Goal: Task Accomplishment & Management: Use online tool/utility

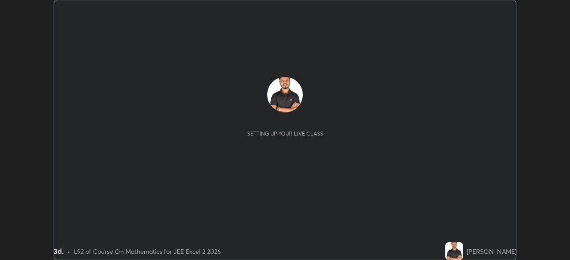
scroll to position [260, 569]
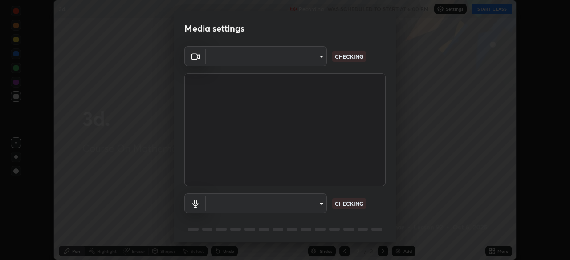
type input "0098613ca96d1cb365b3845fa694b9755ae94ec2d7c0f75973c998bbbf9ace16"
click at [307, 202] on body "Erase all 3d. Recording WAS SCHEDULED TO START AT 6:00 PM Settings START CLASS …" at bounding box center [285, 130] width 570 height 260
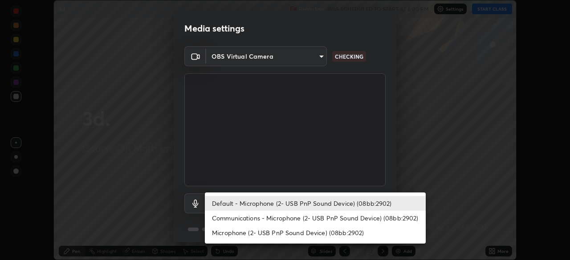
click at [306, 213] on li "Communications - Microphone (2- USB PnP Sound Device) (08bb:2902)" at bounding box center [315, 218] width 221 height 15
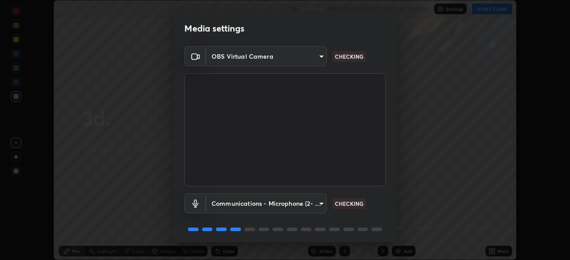
click at [309, 200] on body "Erase all 3d. Recording WAS SCHEDULED TO START AT 6:00 PM Settings START CLASS …" at bounding box center [285, 130] width 570 height 260
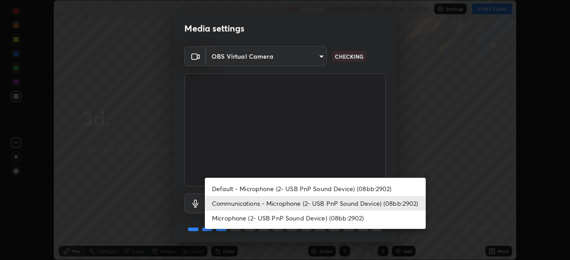
click at [315, 186] on li "Default - Microphone (2- USB PnP Sound Device) (08bb:2902)" at bounding box center [315, 189] width 221 height 15
type input "default"
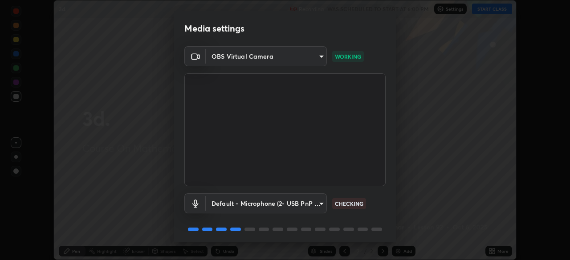
scroll to position [32, 0]
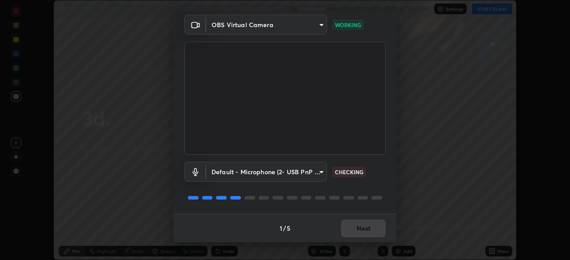
click at [368, 228] on div "1 / 5 Next" at bounding box center [285, 228] width 223 height 28
click at [366, 226] on div "1 / 5 Next" at bounding box center [285, 228] width 223 height 28
click at [367, 227] on div "1 / 5 Next" at bounding box center [285, 228] width 223 height 28
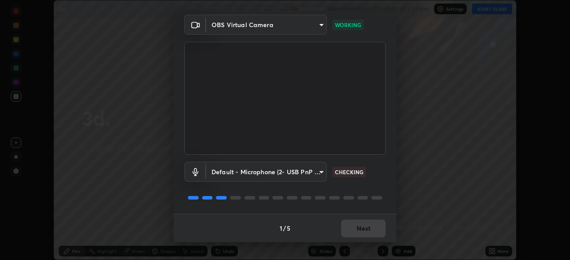
click at [367, 227] on div "1 / 5 Next" at bounding box center [285, 228] width 223 height 28
click at [364, 227] on div "1 / 5 Next" at bounding box center [285, 228] width 223 height 28
click at [362, 227] on div "1 / 5 Next" at bounding box center [285, 228] width 223 height 28
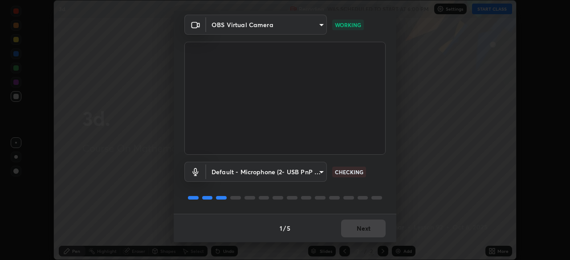
click at [362, 227] on div "1 / 5 Next" at bounding box center [285, 228] width 223 height 28
click at [361, 227] on div "1 / 5 Next" at bounding box center [285, 228] width 223 height 28
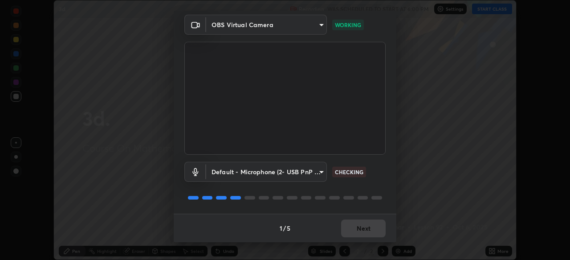
click at [361, 227] on div "1 / 5 Next" at bounding box center [285, 228] width 223 height 28
click at [362, 227] on div "1 / 5 Next" at bounding box center [285, 228] width 223 height 28
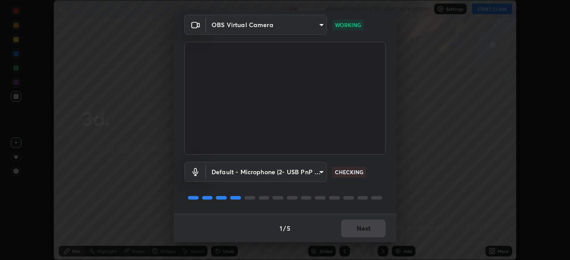
click at [362, 227] on div "1 / 5 Next" at bounding box center [285, 228] width 223 height 28
click at [363, 225] on button "Next" at bounding box center [363, 229] width 45 height 18
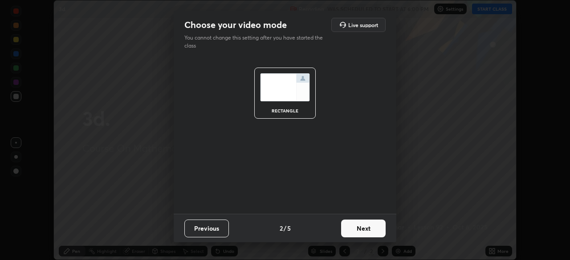
scroll to position [0, 0]
click at [363, 227] on button "Next" at bounding box center [363, 229] width 45 height 18
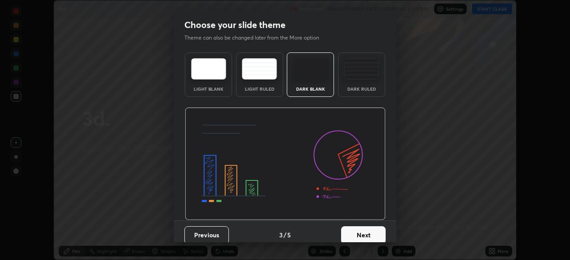
click at [363, 227] on button "Next" at bounding box center [363, 236] width 45 height 18
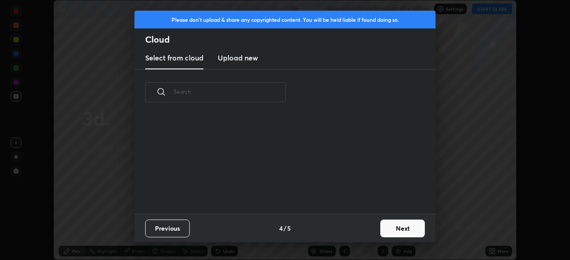
click at [361, 226] on div "Previous 4 / 5 Next" at bounding box center [284, 228] width 301 height 28
click at [361, 228] on div "Previous 4 / 5 Next" at bounding box center [284, 228] width 301 height 28
click at [363, 231] on div "Previous 4 / 5 Next" at bounding box center [284, 228] width 301 height 28
click at [397, 225] on button "Next" at bounding box center [402, 229] width 45 height 18
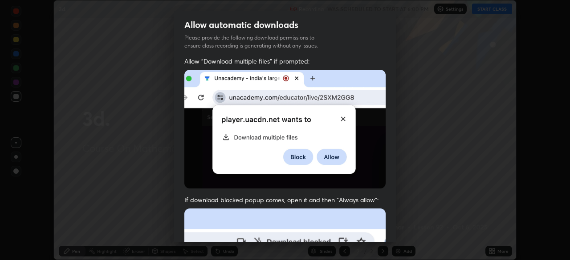
click at [399, 230] on div "Allow automatic downloads Please provide the following download permissions to …" at bounding box center [285, 130] width 570 height 260
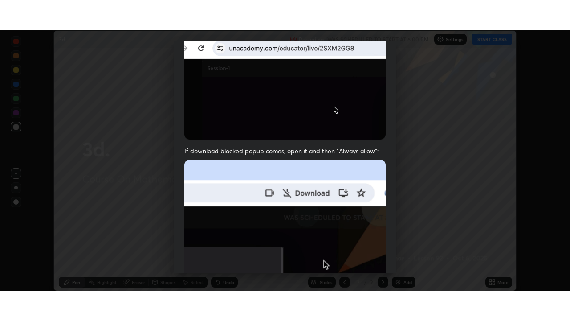
scroll to position [213, 0]
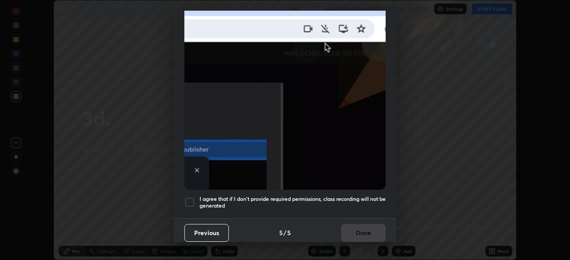
click at [346, 199] on h5 "I agree that if I don't provide required permissions, class recording will not …" at bounding box center [292, 203] width 186 height 14
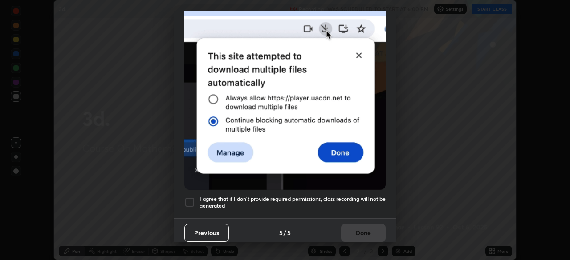
click at [355, 227] on button "Done" at bounding box center [363, 233] width 45 height 18
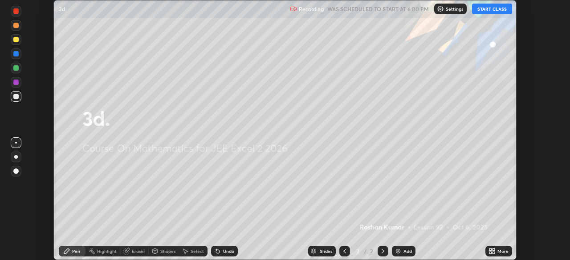
click at [496, 10] on button "START CLASS" at bounding box center [492, 9] width 40 height 11
click at [497, 252] on div "More" at bounding box center [502, 251] width 11 height 4
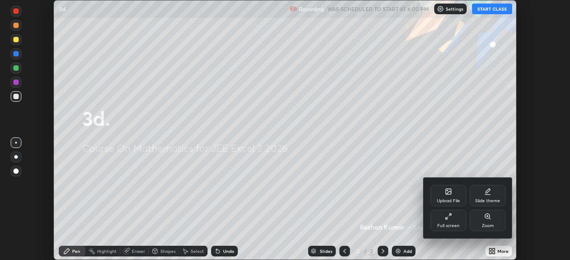
click at [452, 220] on div "Full screen" at bounding box center [448, 220] width 36 height 21
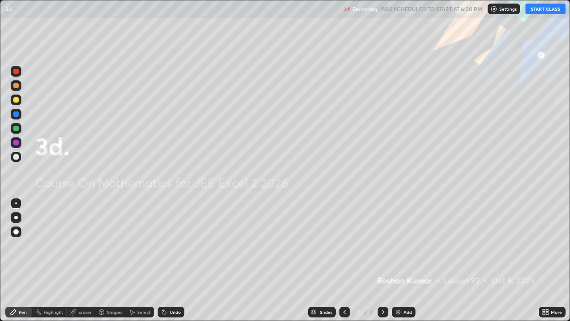
scroll to position [321, 570]
click at [544, 10] on button "START CLASS" at bounding box center [545, 9] width 40 height 11
click at [398, 260] on img at bounding box center [397, 311] width 7 height 7
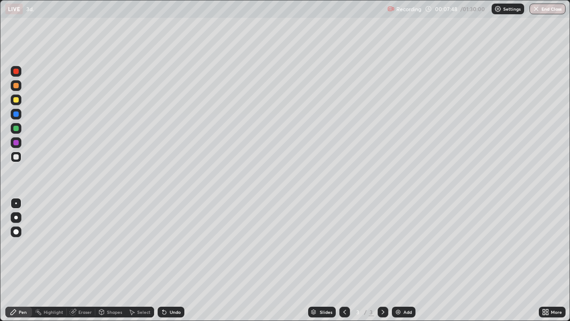
click at [16, 100] on div at bounding box center [15, 99] width 5 height 5
click at [16, 235] on div at bounding box center [16, 231] width 11 height 11
click at [17, 155] on div at bounding box center [15, 156] width 5 height 5
click at [17, 130] on div at bounding box center [15, 128] width 5 height 5
click at [16, 142] on div at bounding box center [15, 142] width 5 height 5
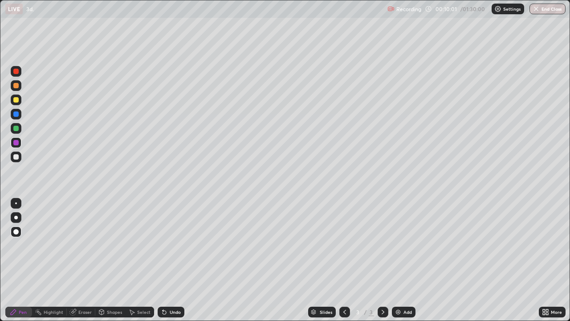
click at [16, 115] on div at bounding box center [15, 113] width 5 height 5
click at [15, 114] on div at bounding box center [15, 113] width 5 height 5
click at [394, 260] on img at bounding box center [397, 311] width 7 height 7
click at [18, 73] on div at bounding box center [16, 71] width 11 height 11
click at [86, 260] on div "Eraser" at bounding box center [84, 311] width 13 height 4
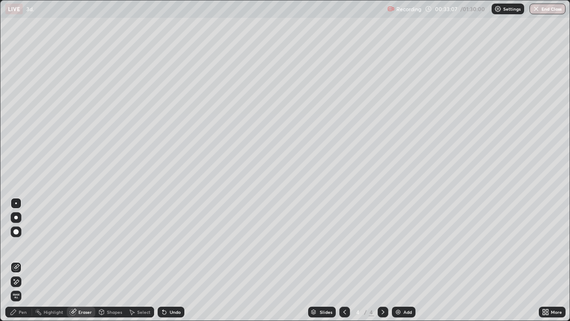
click at [21, 260] on div "Pen" at bounding box center [23, 311] width 8 height 4
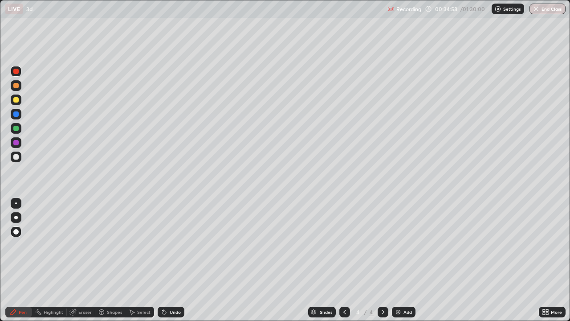
click at [16, 127] on div at bounding box center [15, 128] width 5 height 5
click at [16, 159] on div at bounding box center [15, 156] width 5 height 5
click at [84, 260] on div "Eraser" at bounding box center [84, 311] width 13 height 4
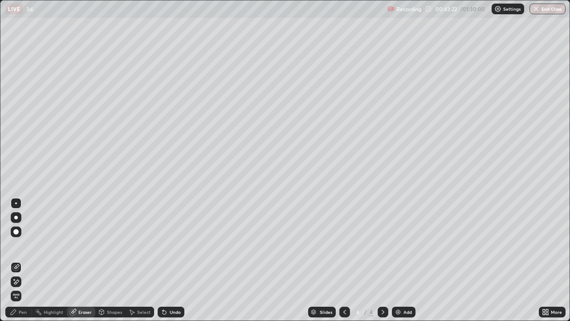
click at [16, 231] on div at bounding box center [15, 231] width 5 height 5
click at [27, 260] on div "Pen" at bounding box center [18, 311] width 27 height 11
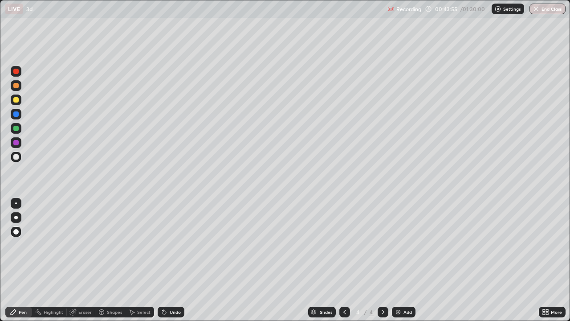
click at [16, 142] on div at bounding box center [15, 142] width 5 height 5
click at [16, 116] on div at bounding box center [15, 113] width 5 height 5
click at [16, 128] on div at bounding box center [15, 128] width 5 height 5
click at [16, 143] on div at bounding box center [15, 142] width 5 height 5
click at [82, 260] on div "Eraser" at bounding box center [84, 311] width 13 height 4
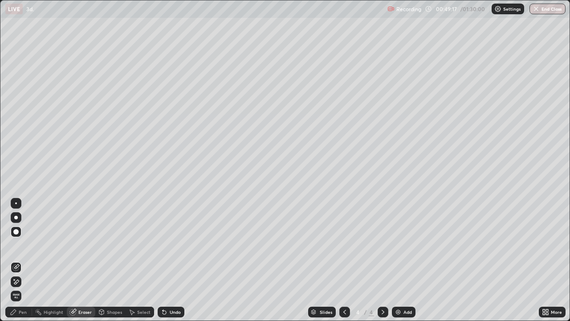
click at [20, 260] on div "Pen" at bounding box center [23, 311] width 8 height 4
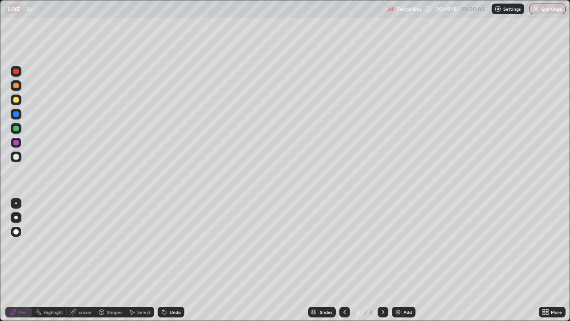
click at [16, 114] on div at bounding box center [15, 113] width 5 height 5
click at [398, 260] on div "Add" at bounding box center [404, 311] width 24 height 11
click at [17, 98] on div at bounding box center [15, 99] width 5 height 5
click at [16, 142] on div at bounding box center [15, 142] width 5 height 5
click at [16, 130] on div at bounding box center [15, 128] width 5 height 5
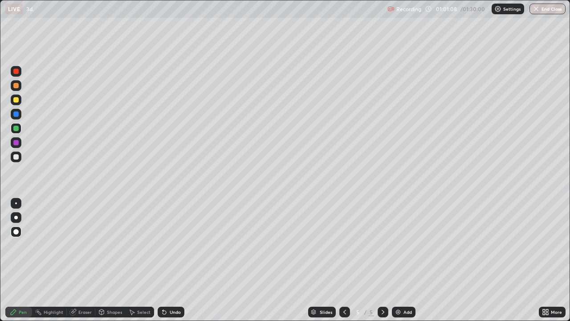
click at [16, 157] on div at bounding box center [15, 156] width 5 height 5
click at [89, 260] on div "Eraser" at bounding box center [84, 311] width 13 height 4
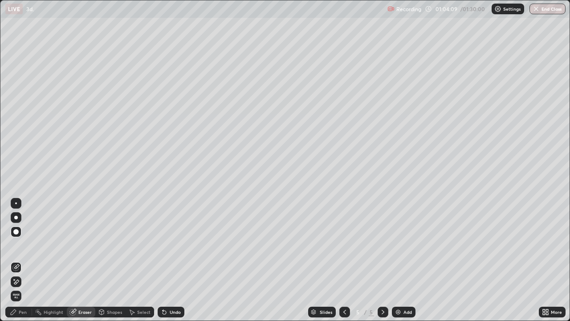
click at [22, 260] on div "Pen" at bounding box center [23, 311] width 8 height 4
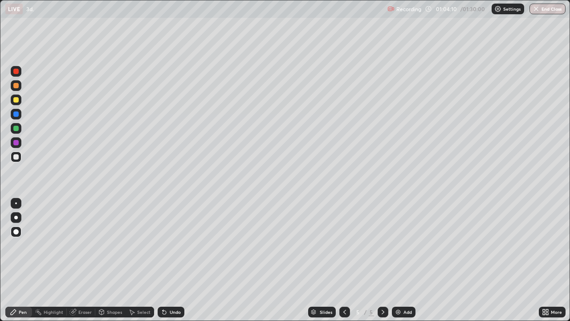
click at [16, 73] on div at bounding box center [15, 71] width 5 height 5
click at [81, 260] on div "Eraser" at bounding box center [84, 311] width 13 height 4
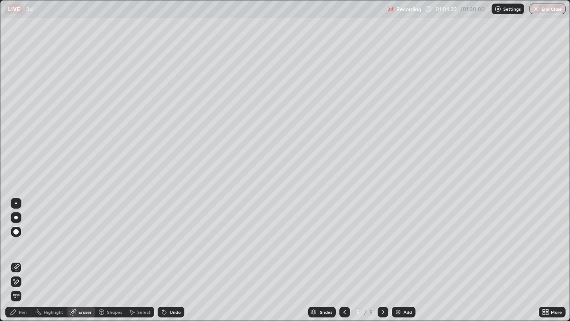
click at [22, 260] on div "Pen" at bounding box center [23, 311] width 8 height 4
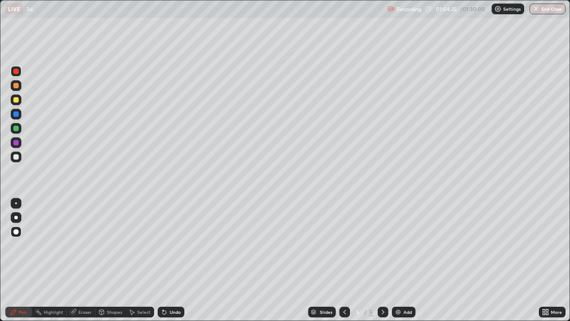
click at [82, 260] on div "Eraser" at bounding box center [84, 311] width 13 height 4
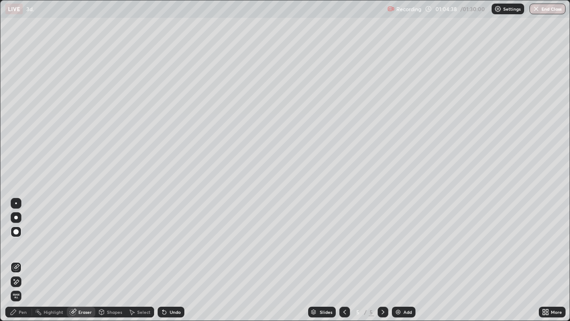
click at [25, 260] on div "Pen" at bounding box center [23, 311] width 8 height 4
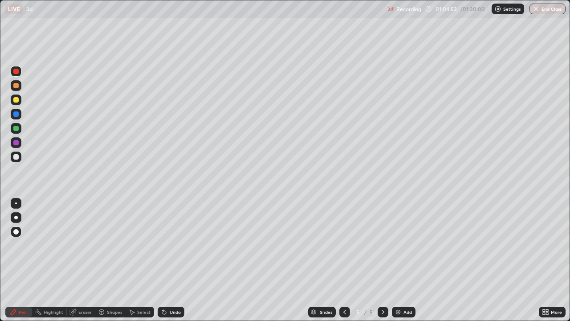
click at [86, 260] on div "Eraser" at bounding box center [84, 311] width 13 height 4
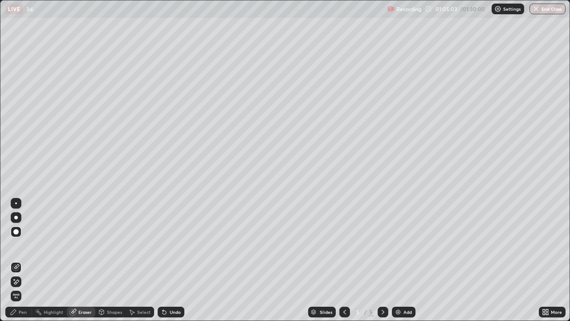
click at [23, 260] on div "Pen" at bounding box center [23, 311] width 8 height 4
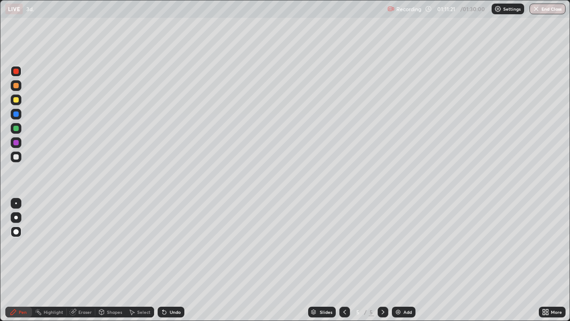
click at [396, 260] on img at bounding box center [397, 311] width 7 height 7
click at [16, 101] on div at bounding box center [15, 99] width 5 height 5
click at [84, 260] on div "Eraser" at bounding box center [84, 311] width 13 height 4
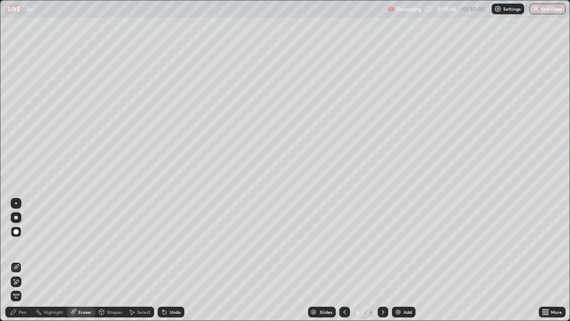
click at [24, 260] on div "Pen" at bounding box center [23, 311] width 8 height 4
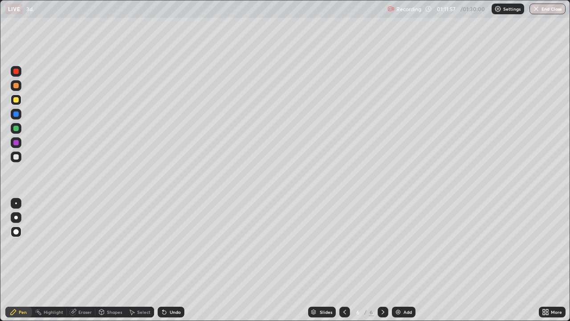
click at [16, 142] on div at bounding box center [15, 142] width 5 height 5
click at [15, 129] on div at bounding box center [15, 128] width 5 height 5
click at [81, 260] on div "Eraser" at bounding box center [84, 311] width 13 height 4
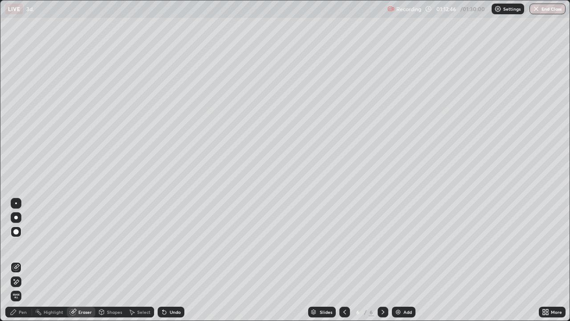
click at [23, 260] on div "Pen" at bounding box center [23, 311] width 8 height 4
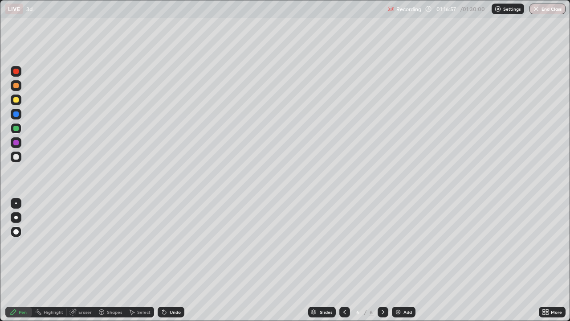
click at [15, 72] on div at bounding box center [15, 71] width 5 height 5
click at [544, 8] on button "End Class" at bounding box center [547, 9] width 36 height 11
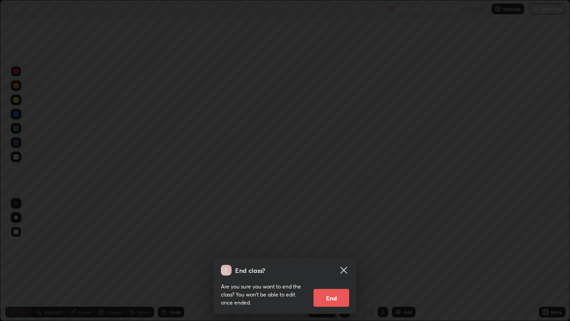
click at [334, 260] on button "End" at bounding box center [331, 297] width 36 height 18
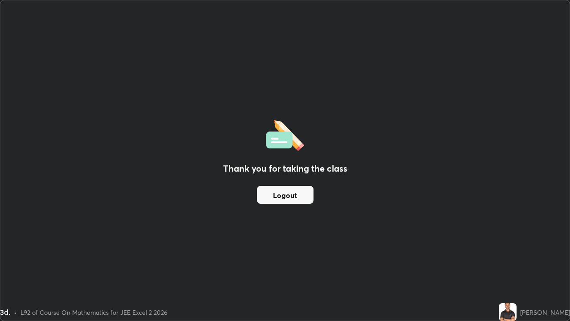
click at [288, 198] on button "Logout" at bounding box center [285, 195] width 57 height 18
